Goal: Transaction & Acquisition: Purchase product/service

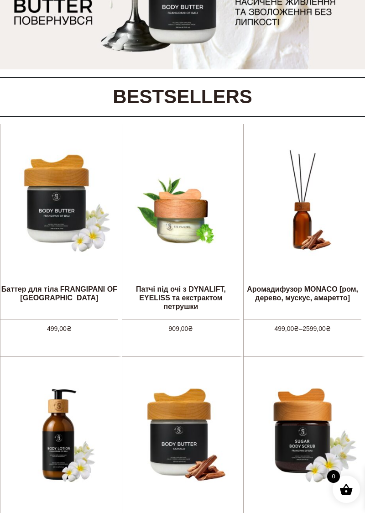
scroll to position [165, 0]
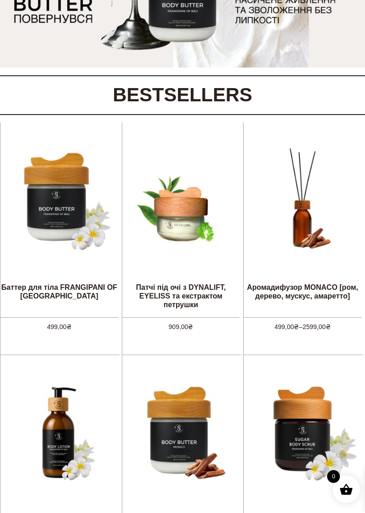
click at [326, 296] on link "Аромадифузор MONACO [ром, дерево, мускус, амаретто]" at bounding box center [303, 219] width 118 height 195
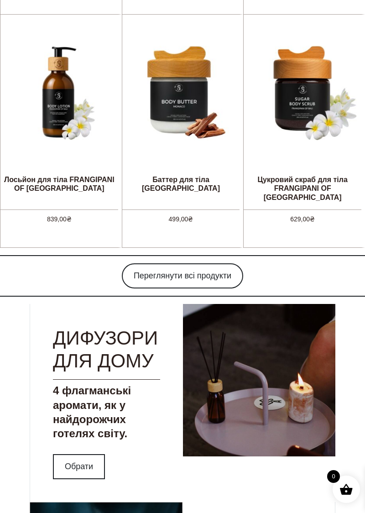
scroll to position [507, 0]
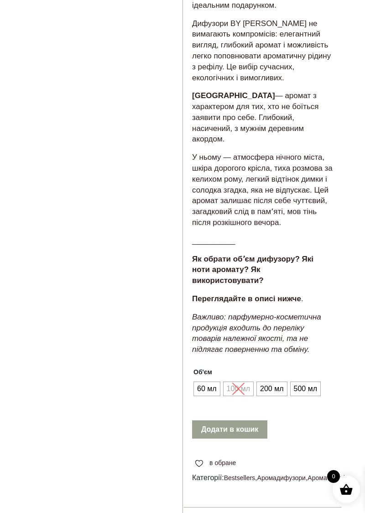
scroll to position [439, 0]
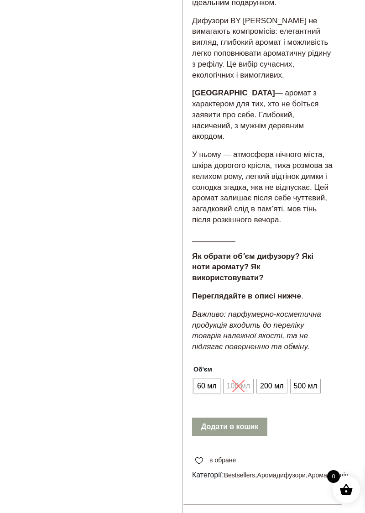
click at [210, 393] on span "60 мл" at bounding box center [207, 386] width 24 height 15
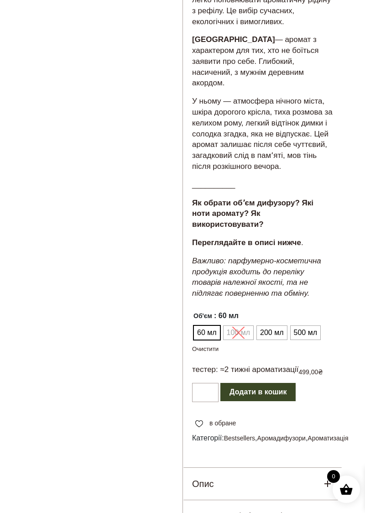
scroll to position [493, 0]
click at [270, 339] on span "200 мл" at bounding box center [272, 332] width 28 height 15
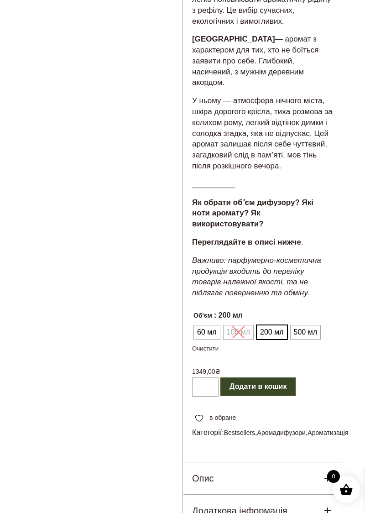
click at [309, 339] on span "500 мл" at bounding box center [305, 332] width 28 height 15
